Goal: Browse casually

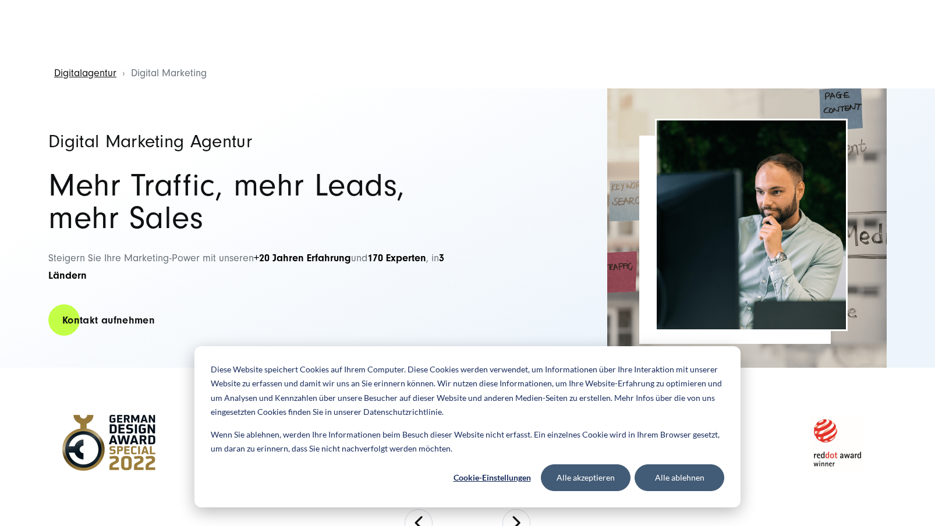
scroll to position [249, 0]
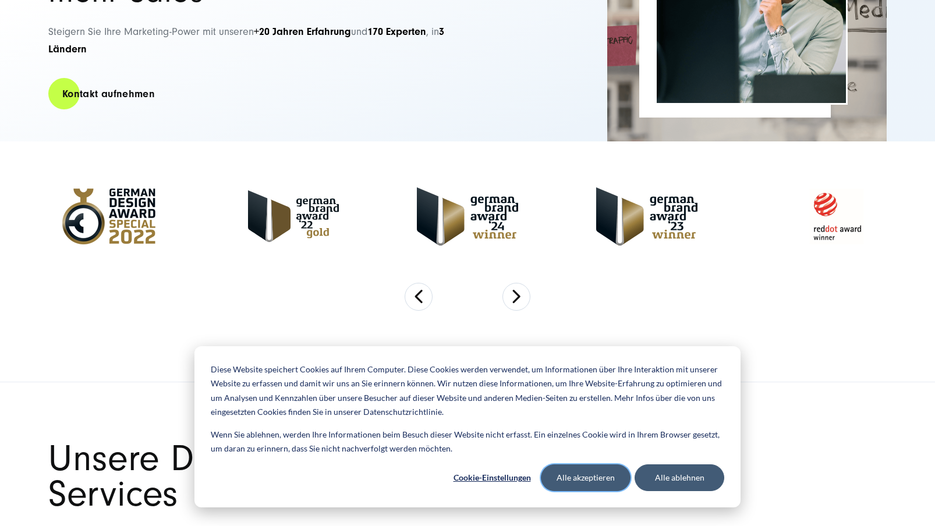
click at [604, 479] on button "Alle akzeptieren" at bounding box center [586, 478] width 90 height 27
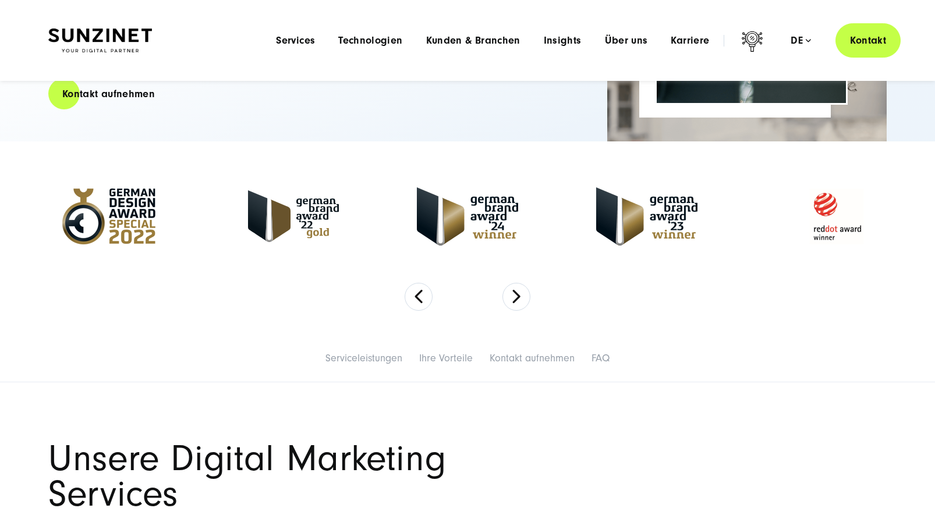
scroll to position [0, 0]
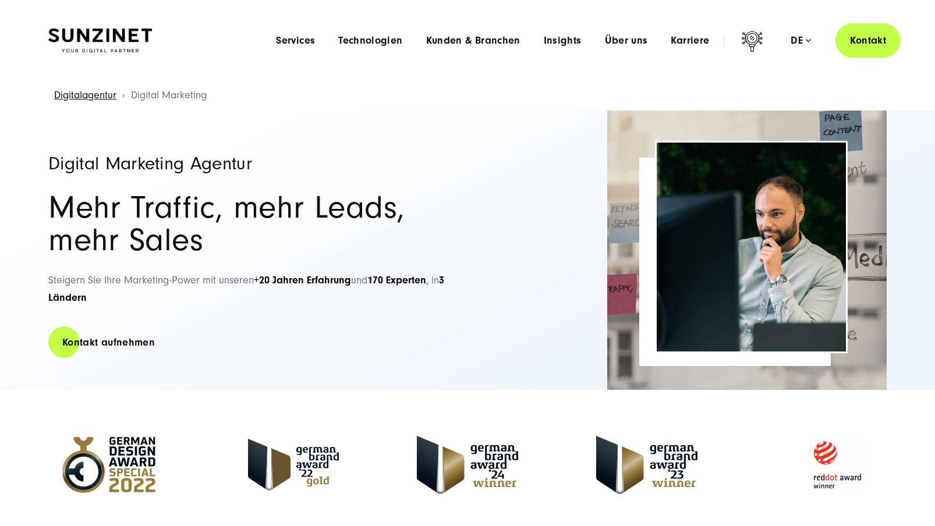
click at [104, 31] on img at bounding box center [100, 41] width 104 height 24
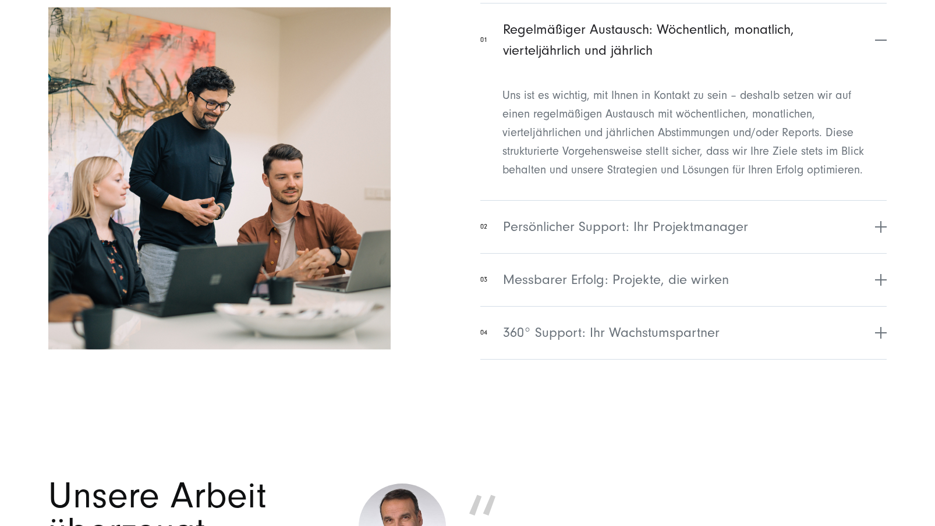
scroll to position [4812, 0]
click at [631, 234] on span "Persönlicher Support: Ihr Projektmanager" at bounding box center [625, 226] width 245 height 21
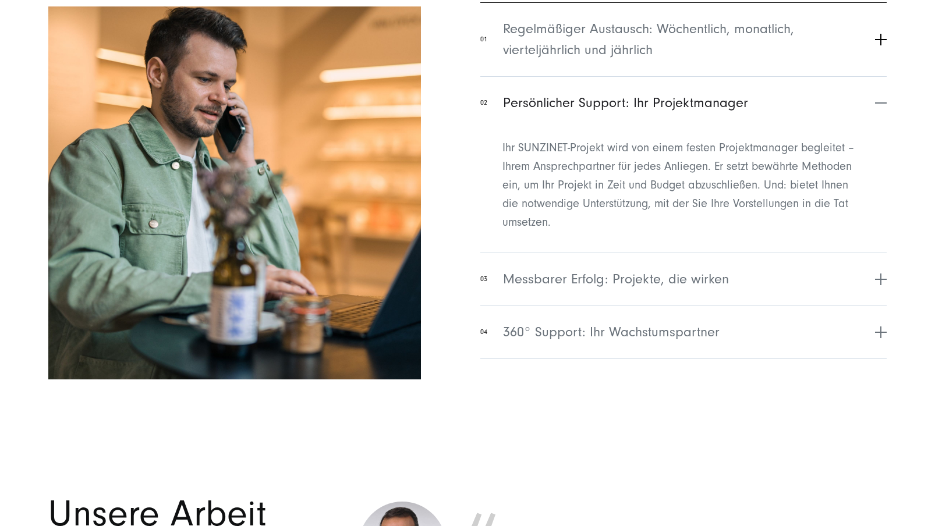
click at [607, 59] on span "Regelmäßiger Austausch: Wöchentlich, monatlich, vierteljährlich und jährlich" at bounding box center [687, 40] width 369 height 42
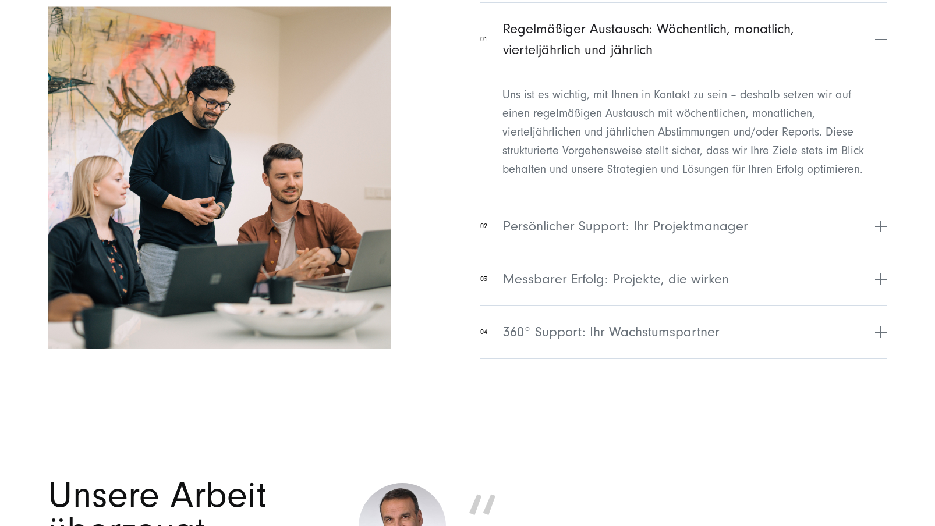
drag, startPoint x: 494, startPoint y: 24, endPoint x: 776, endPoint y: 94, distance: 289.8
click at [770, 91] on li "01 Regelmäßiger Austausch: Wöchentlich, monatlich, vierteljährlich und jährlich…" at bounding box center [683, 95] width 406 height 186
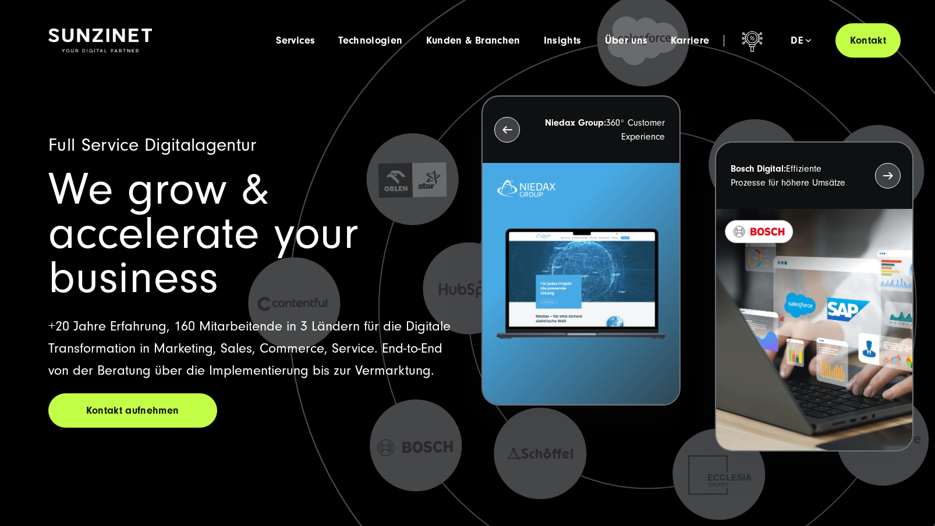
scroll to position [0, 0]
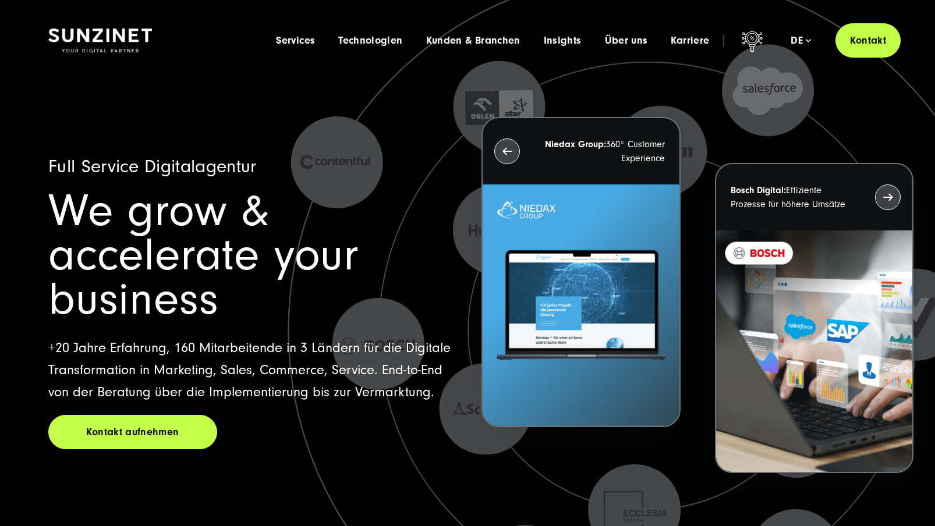
drag, startPoint x: 58, startPoint y: 208, endPoint x: 355, endPoint y: 212, distance: 296.4
click at [355, 212] on h1 "We grow & accelerate your business" at bounding box center [250, 255] width 405 height 133
